Goal: Navigation & Orientation: Understand site structure

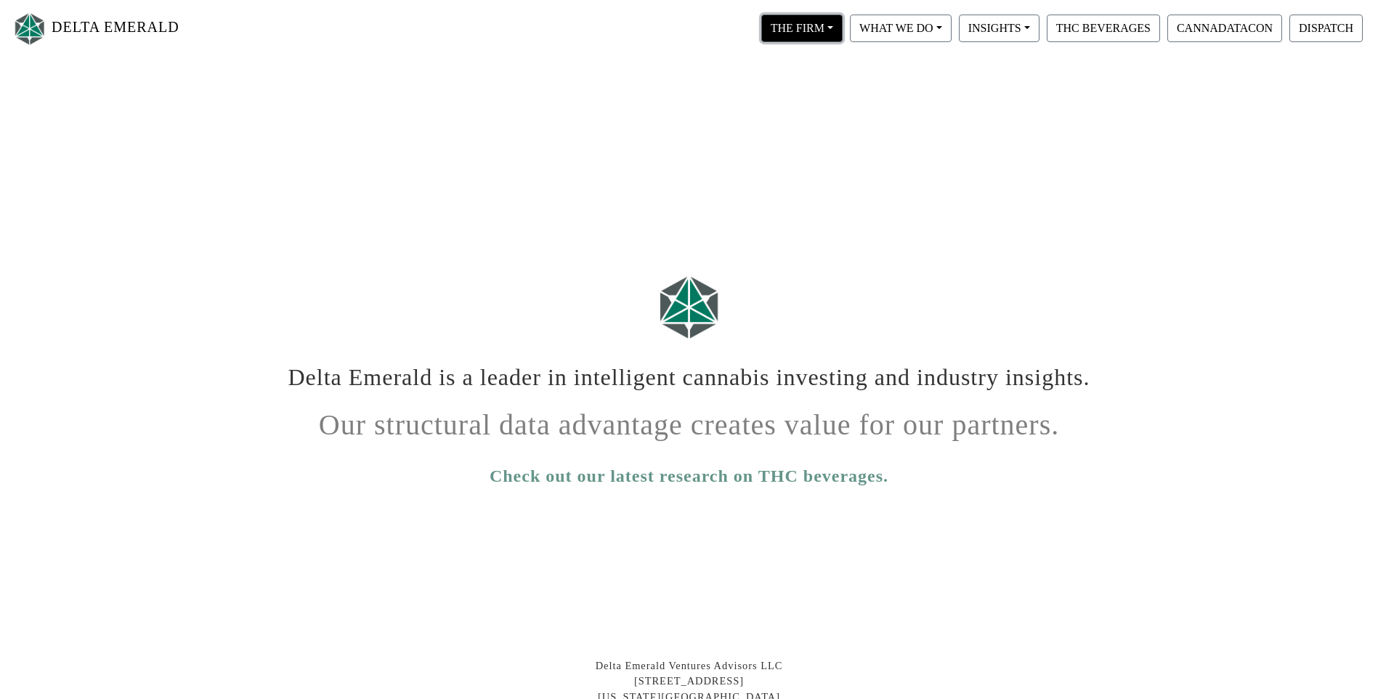
click at [829, 27] on button "THE FIRM" at bounding box center [801, 29] width 81 height 28
click at [810, 86] on link "Our People" at bounding box center [815, 88] width 115 height 23
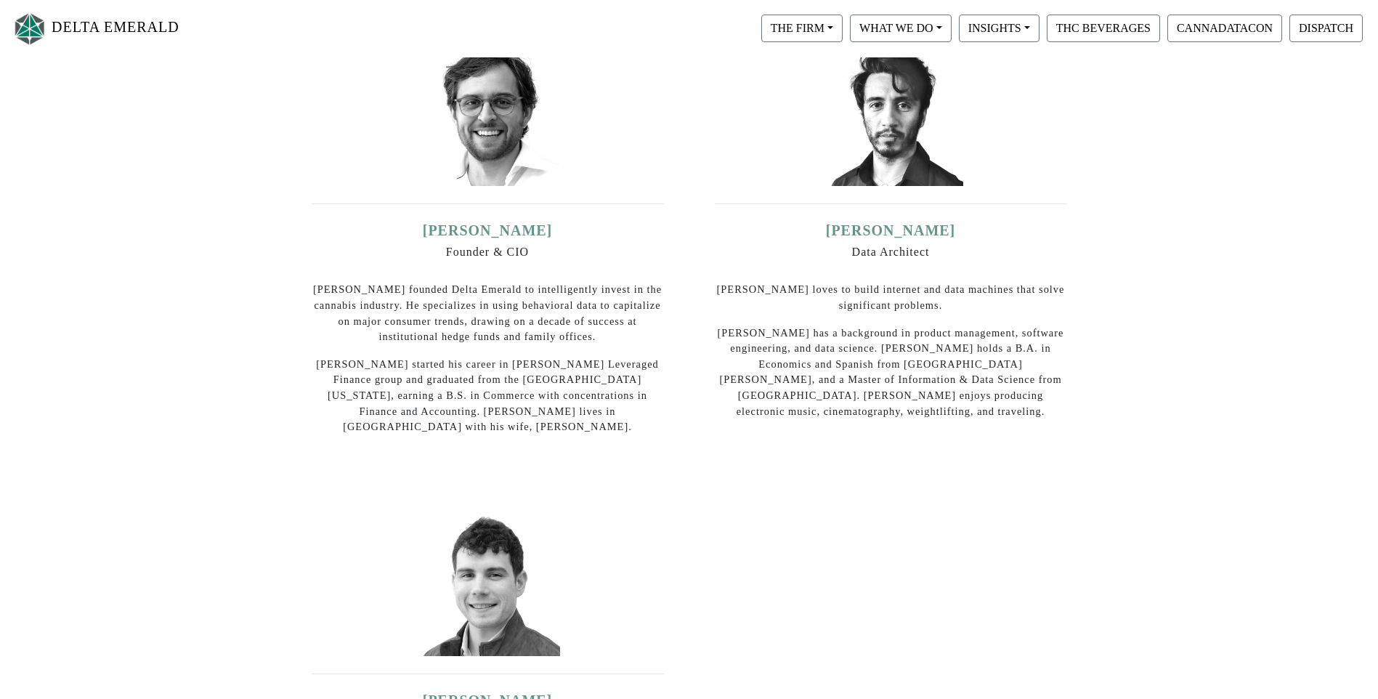
scroll to position [223, 0]
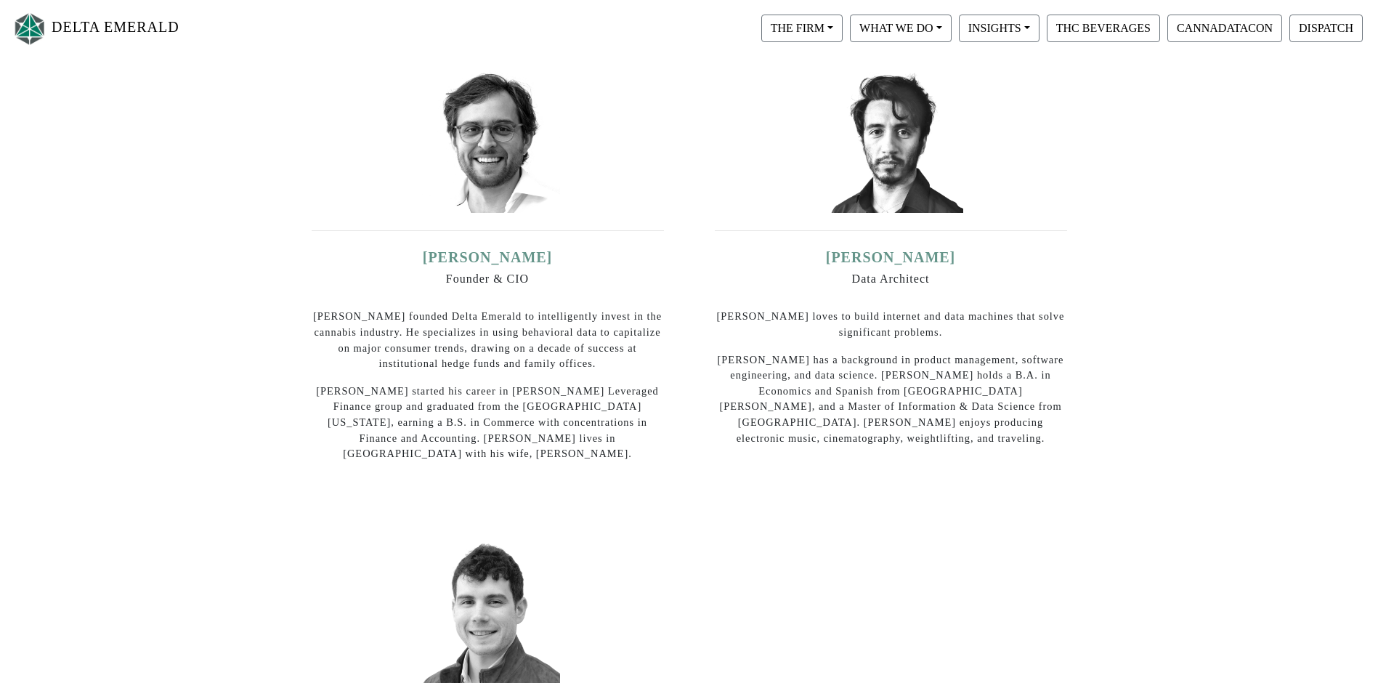
click at [670, 194] on div "[PERSON_NAME] Founder & CIO [PERSON_NAME] founded Delta Emerald to intelligentl…" at bounding box center [487, 270] width 381 height 435
click at [1331, 29] on button "DISPATCH" at bounding box center [1325, 29] width 73 height 28
click at [842, 27] on button "INSIGHTS" at bounding box center [801, 29] width 81 height 28
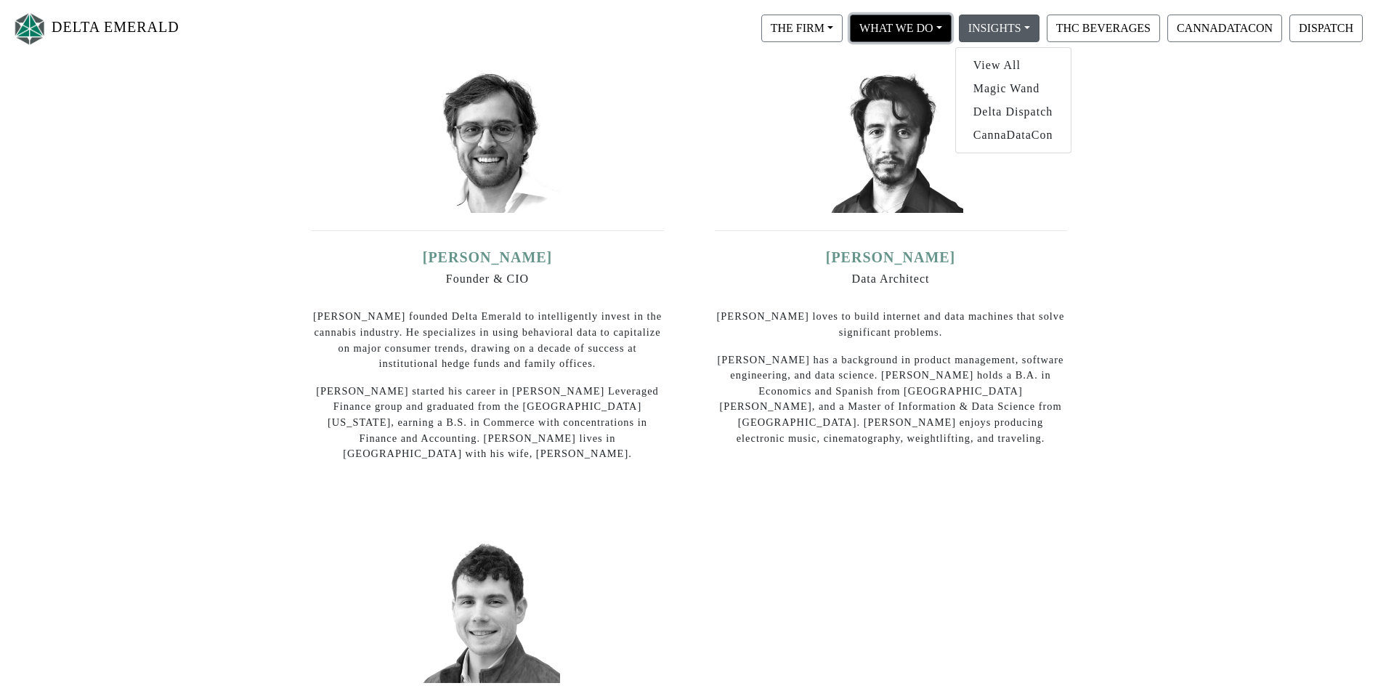
click at [842, 24] on button "WHAT WE DO" at bounding box center [801, 29] width 81 height 28
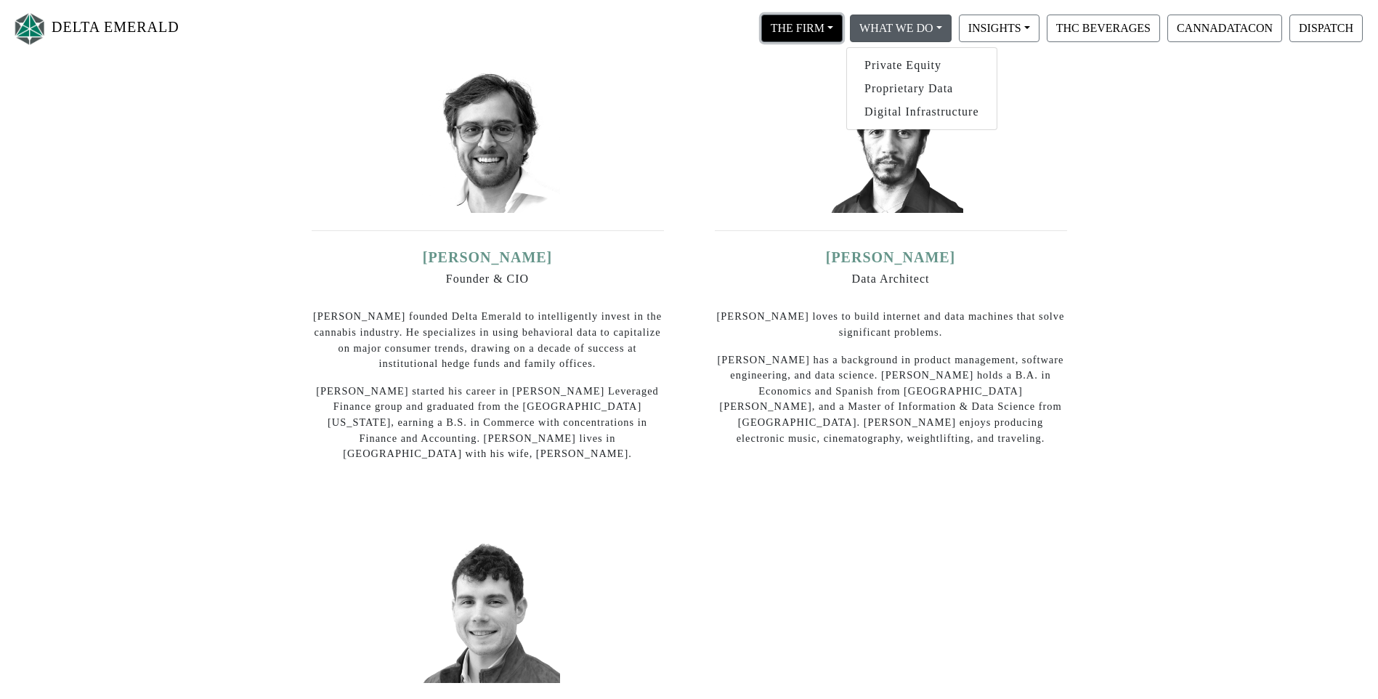
click at [817, 29] on button "THE FIRM" at bounding box center [801, 29] width 81 height 28
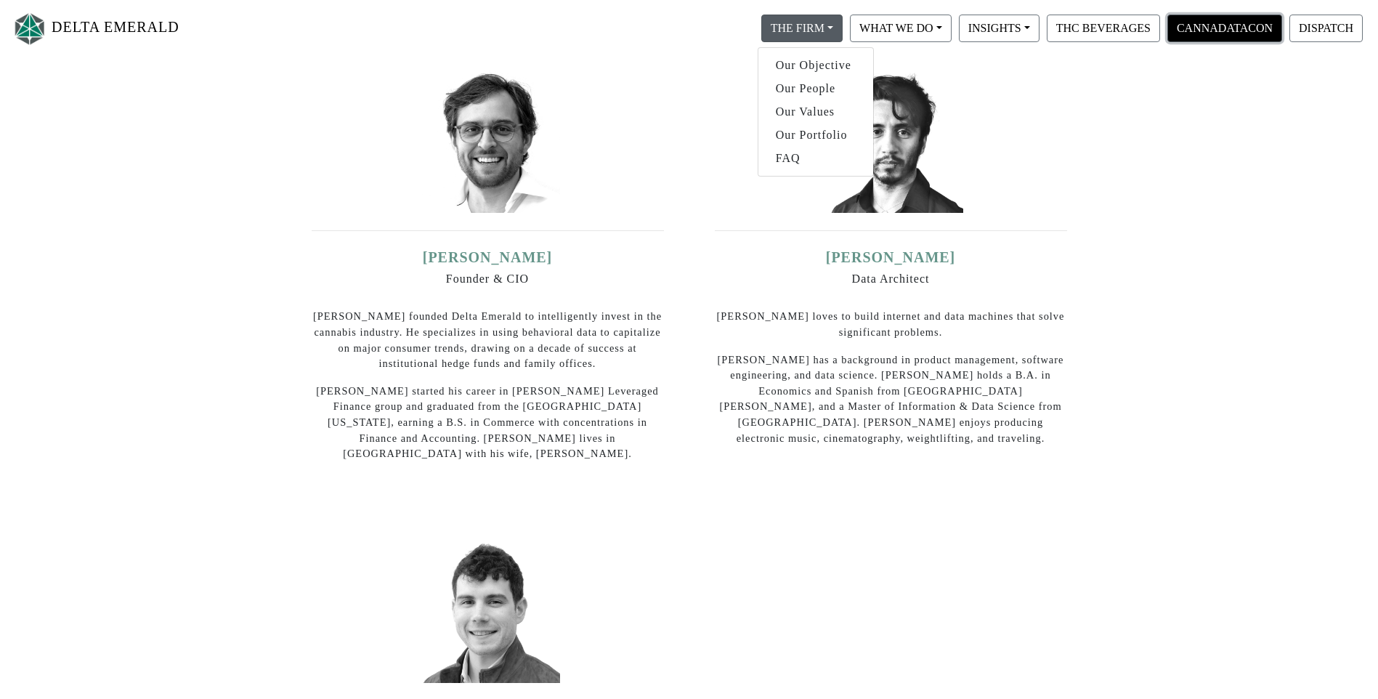
click at [1216, 33] on button "CANNADATACON" at bounding box center [1224, 29] width 115 height 28
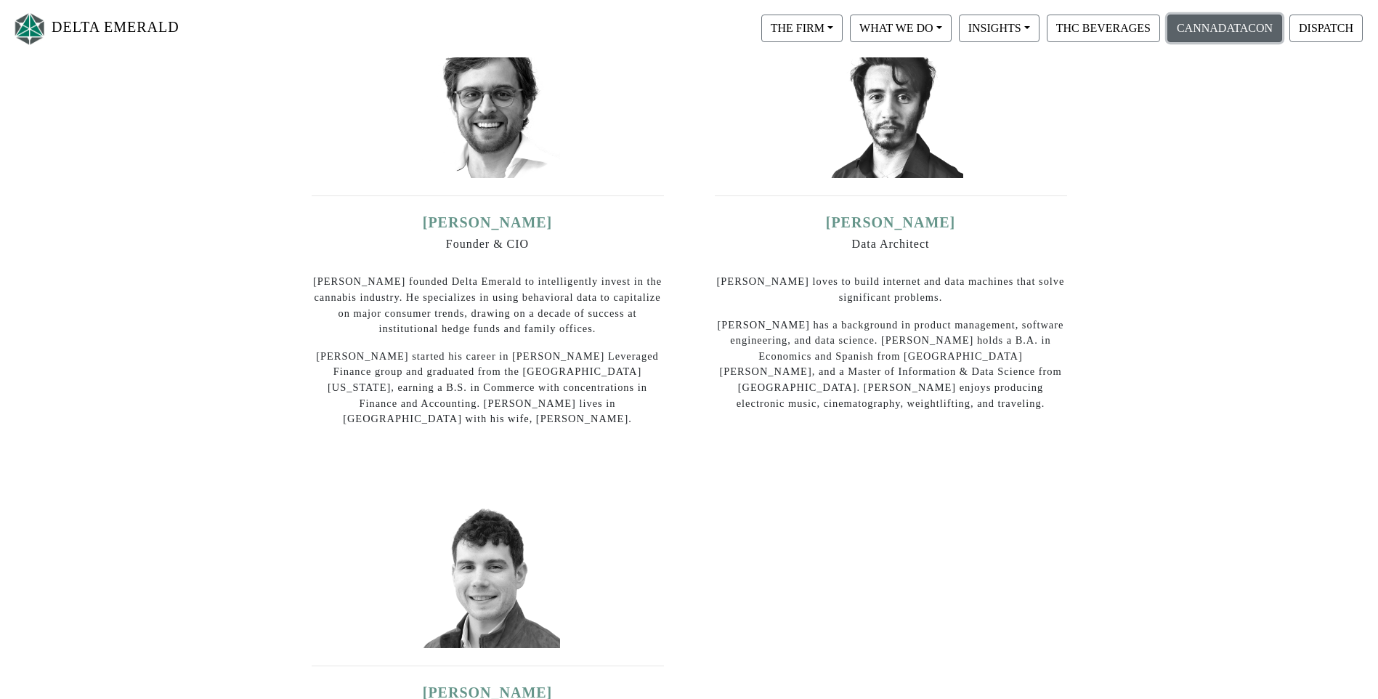
scroll to position [0, 0]
